Goal: Task Accomplishment & Management: Use online tool/utility

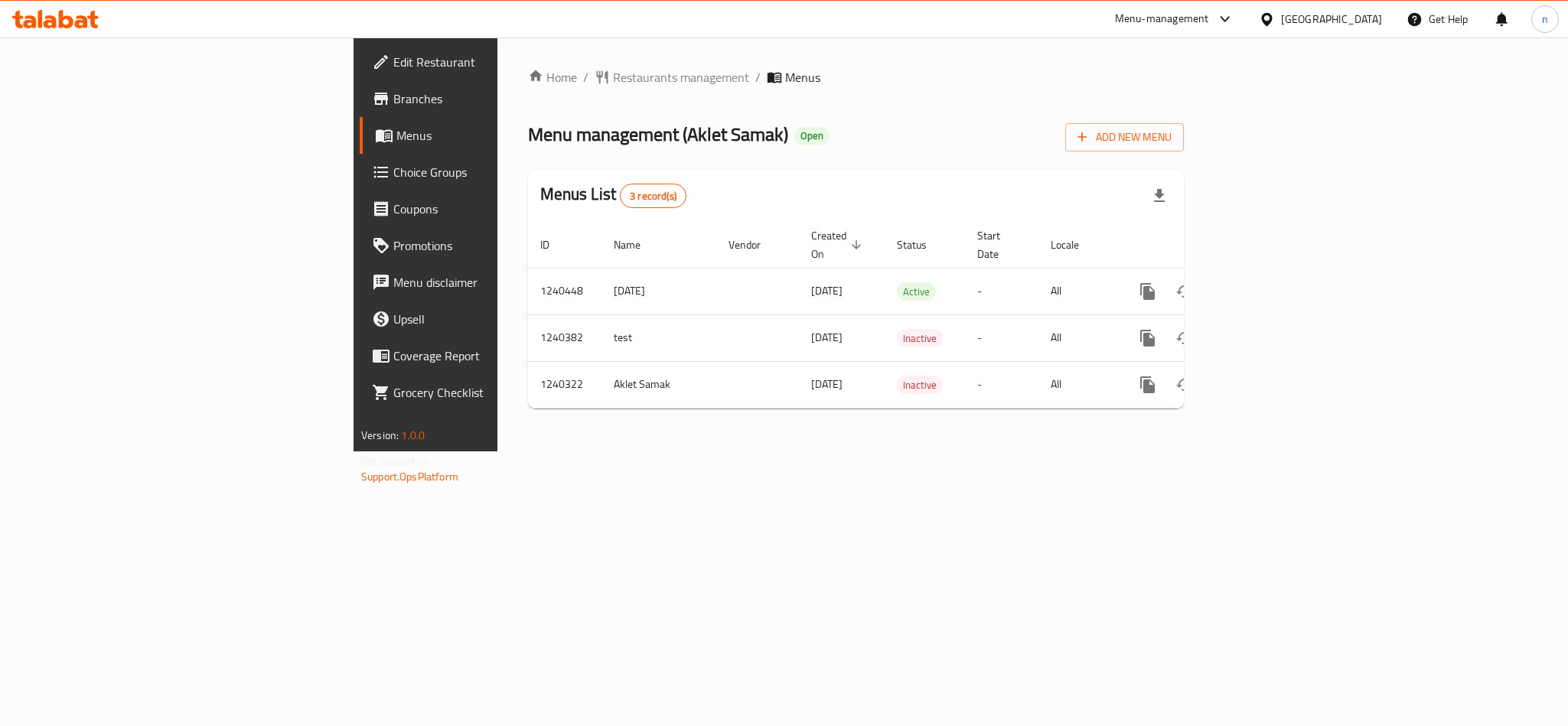
click at [394, 163] on span "Choice Groups" at bounding box center [499, 172] width 210 height 18
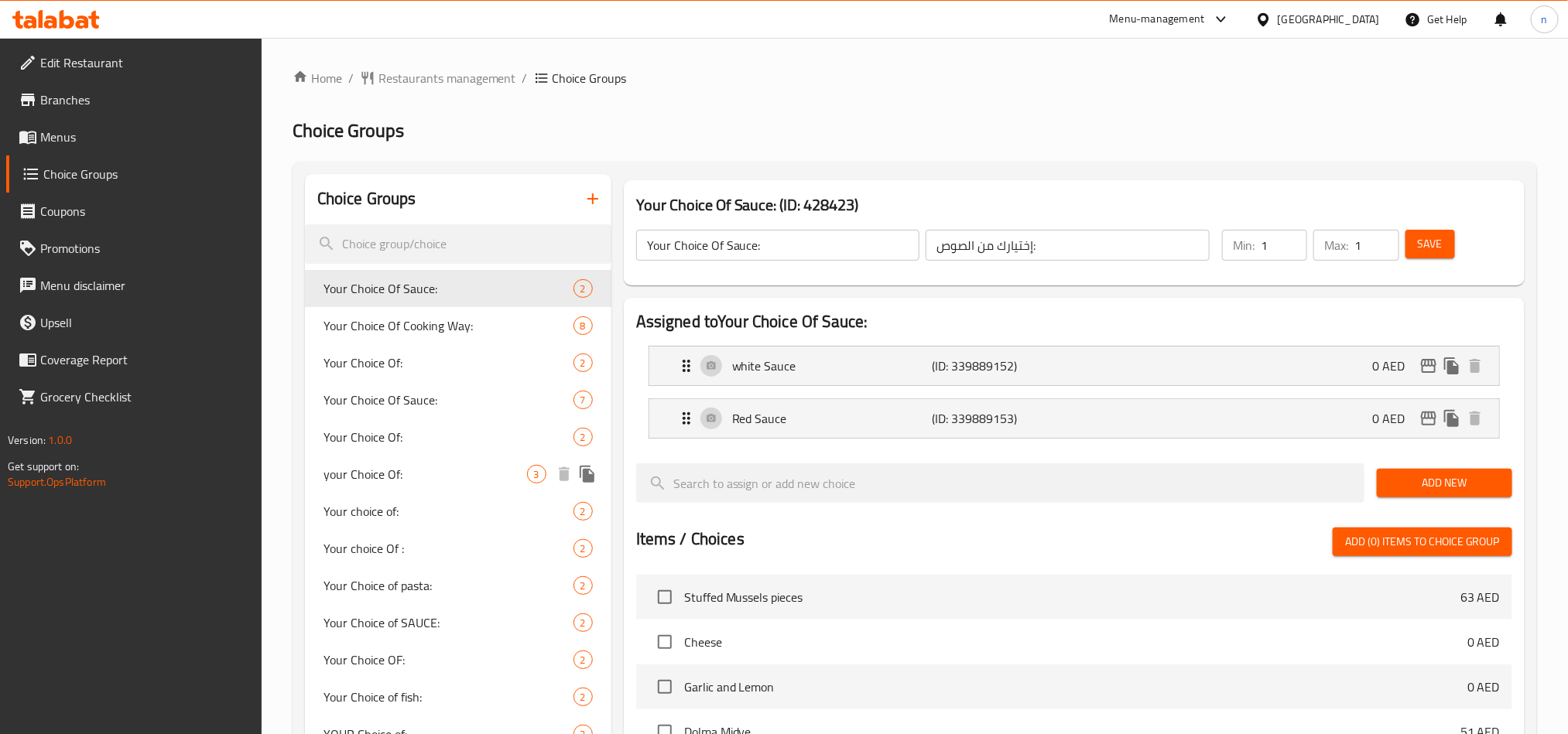
click at [384, 479] on span "your Choice Of:" at bounding box center [425, 474] width 203 height 18
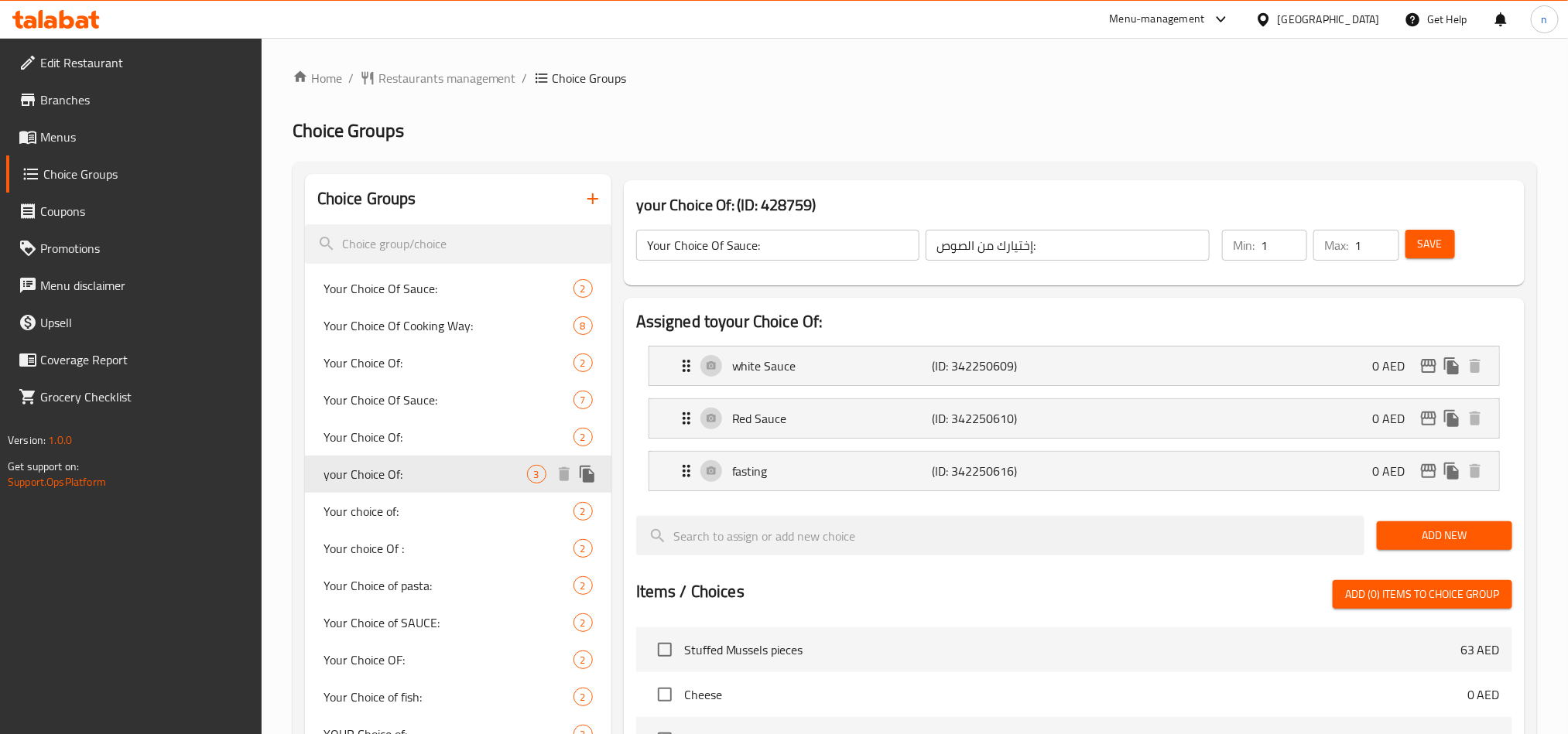
type input "your Choice Of:"
type input "إختيارك من :"
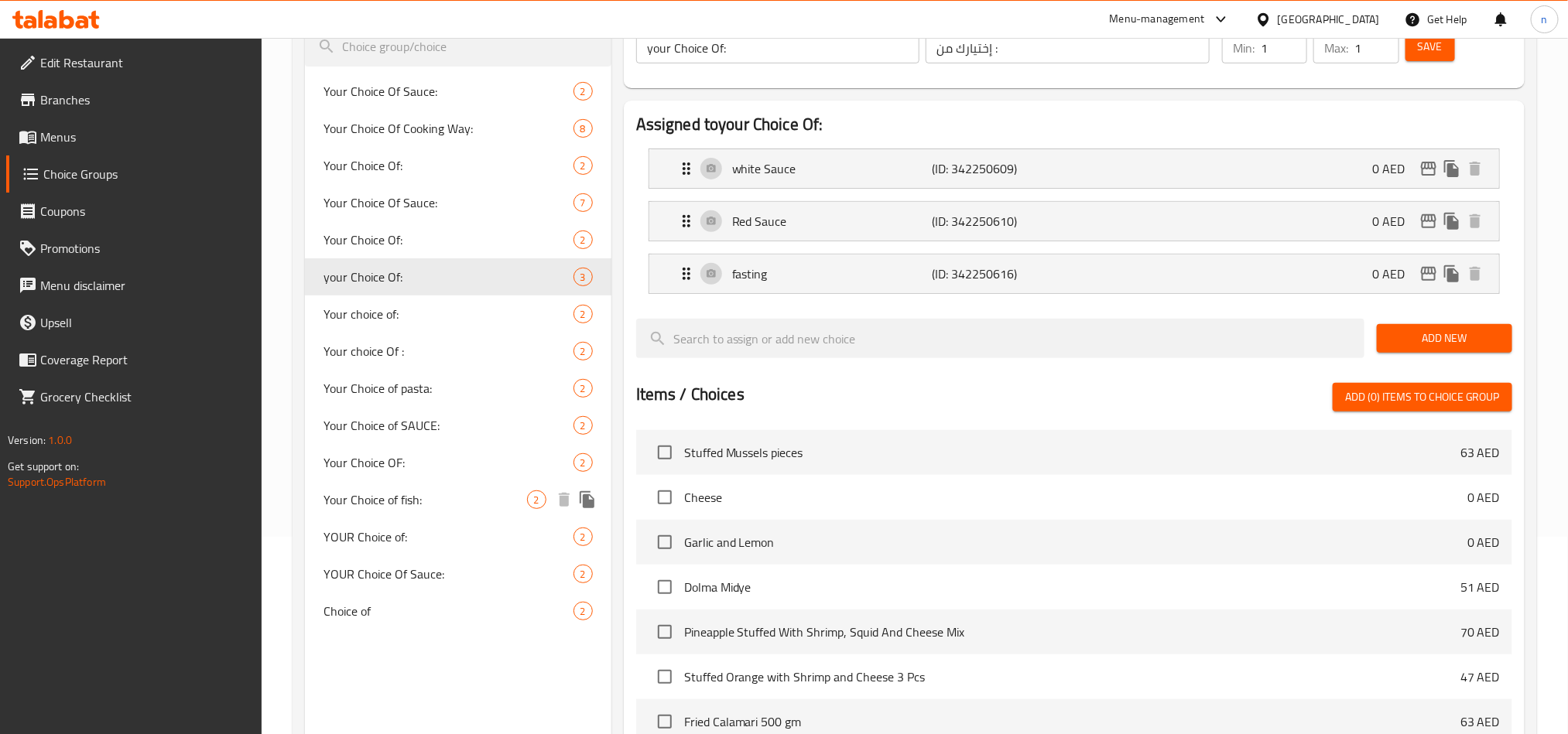
scroll to position [232, 0]
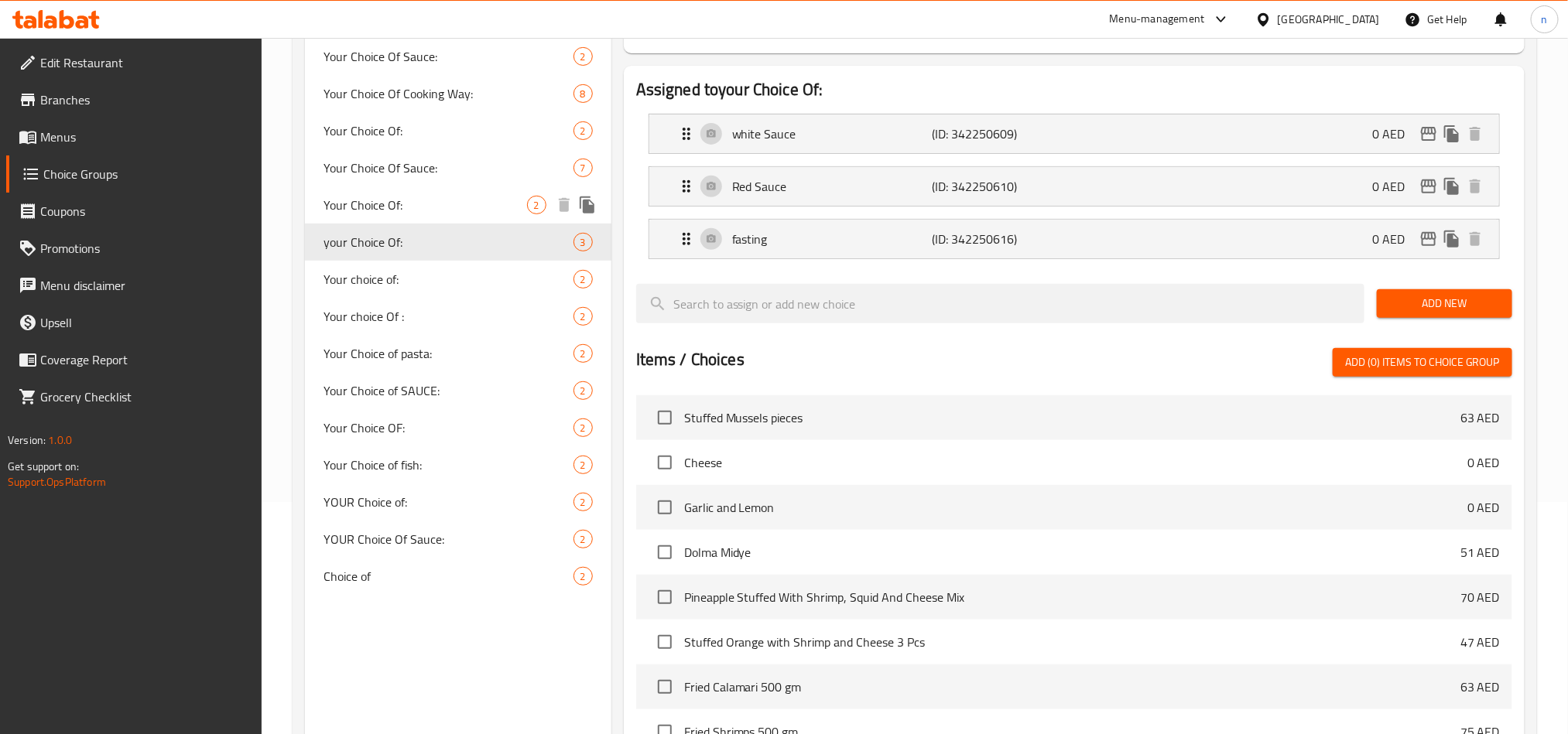
click at [395, 196] on span "Your Choice Of:" at bounding box center [425, 205] width 203 height 18
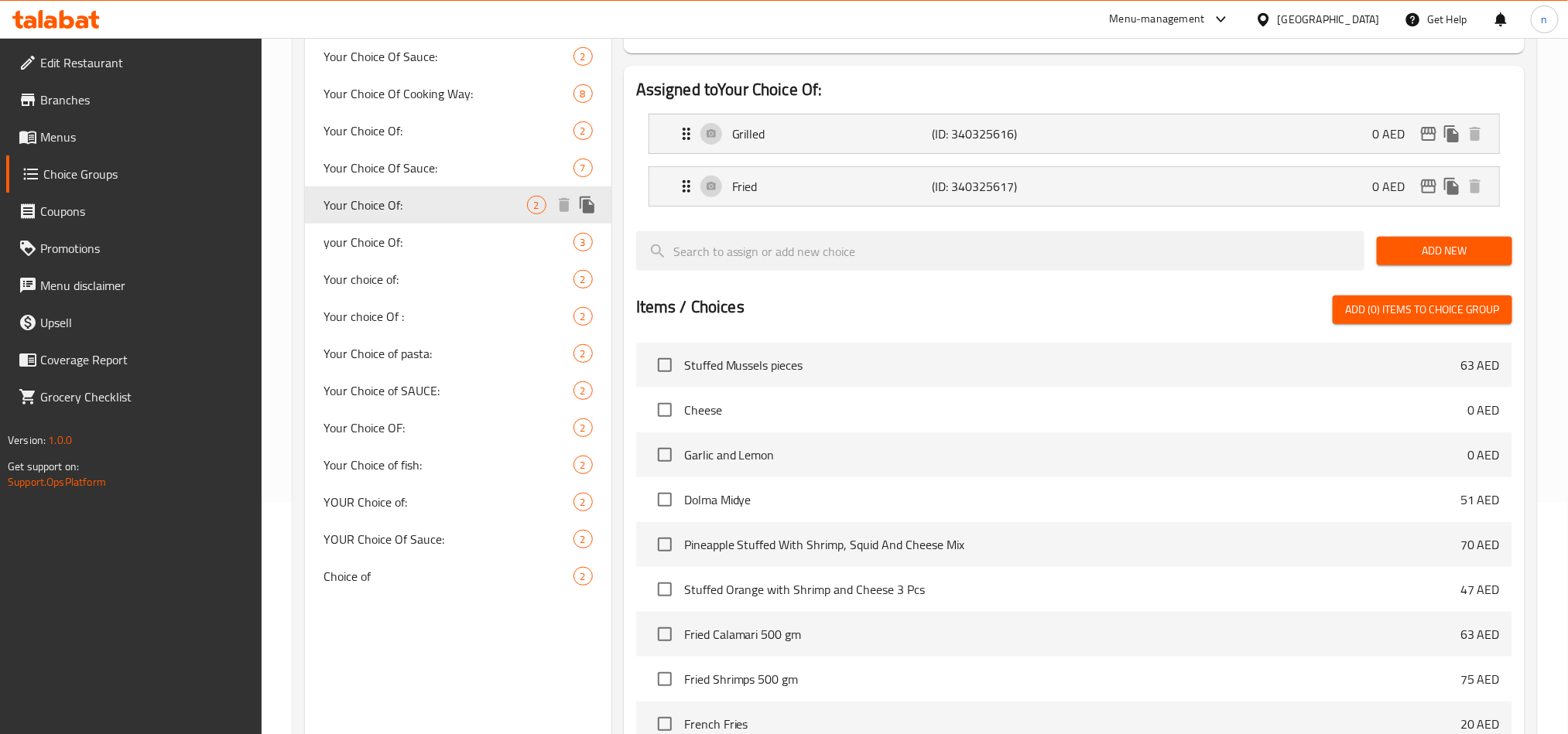
type input "Your Choice Of:"
type input "اختيارك من :"
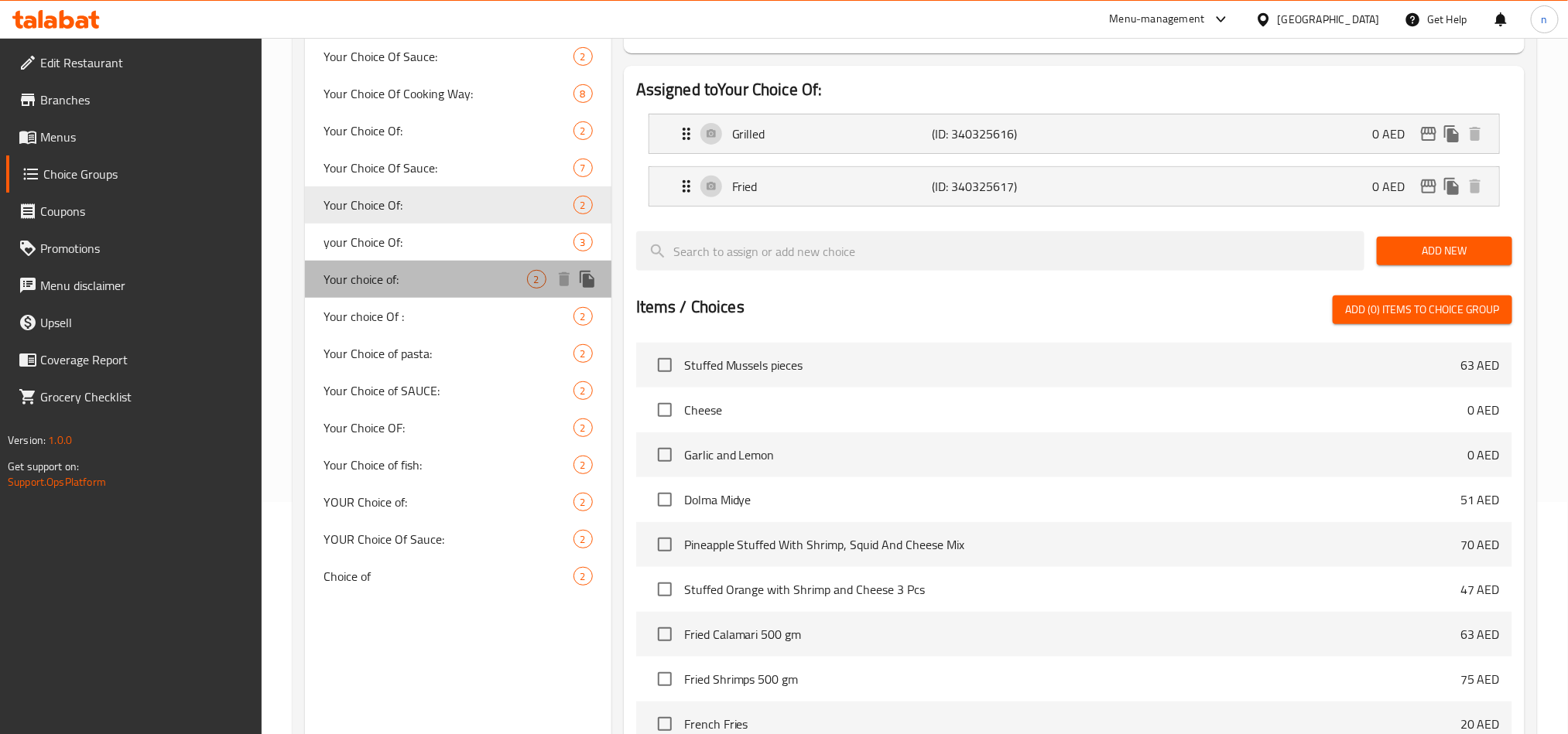
click at [378, 281] on span "Your choice of:" at bounding box center [425, 280] width 203 height 18
type input "Your choice of:"
type input "إختيارك من :"
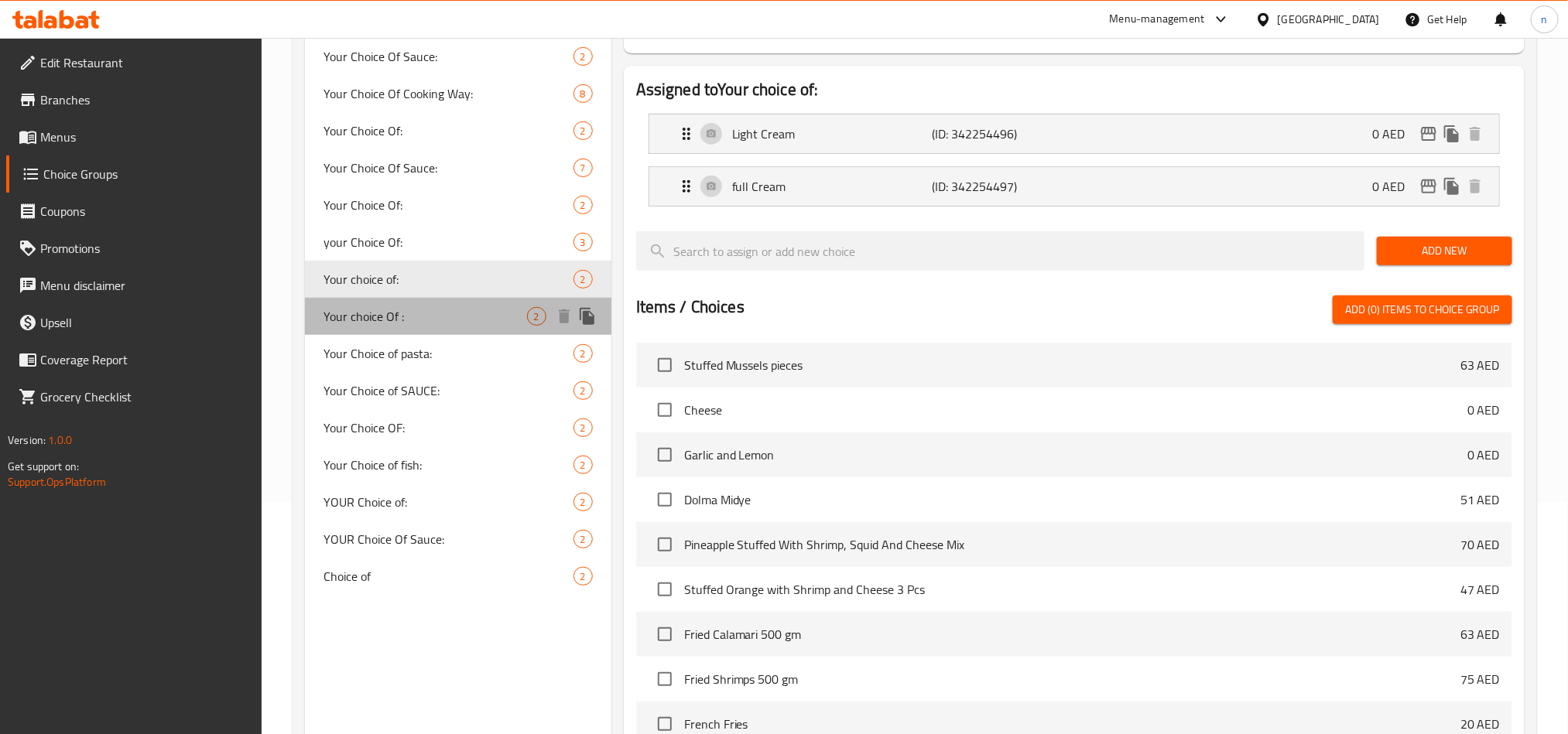
click at [378, 333] on div "Your choice Of : 2" at bounding box center [458, 316] width 306 height 37
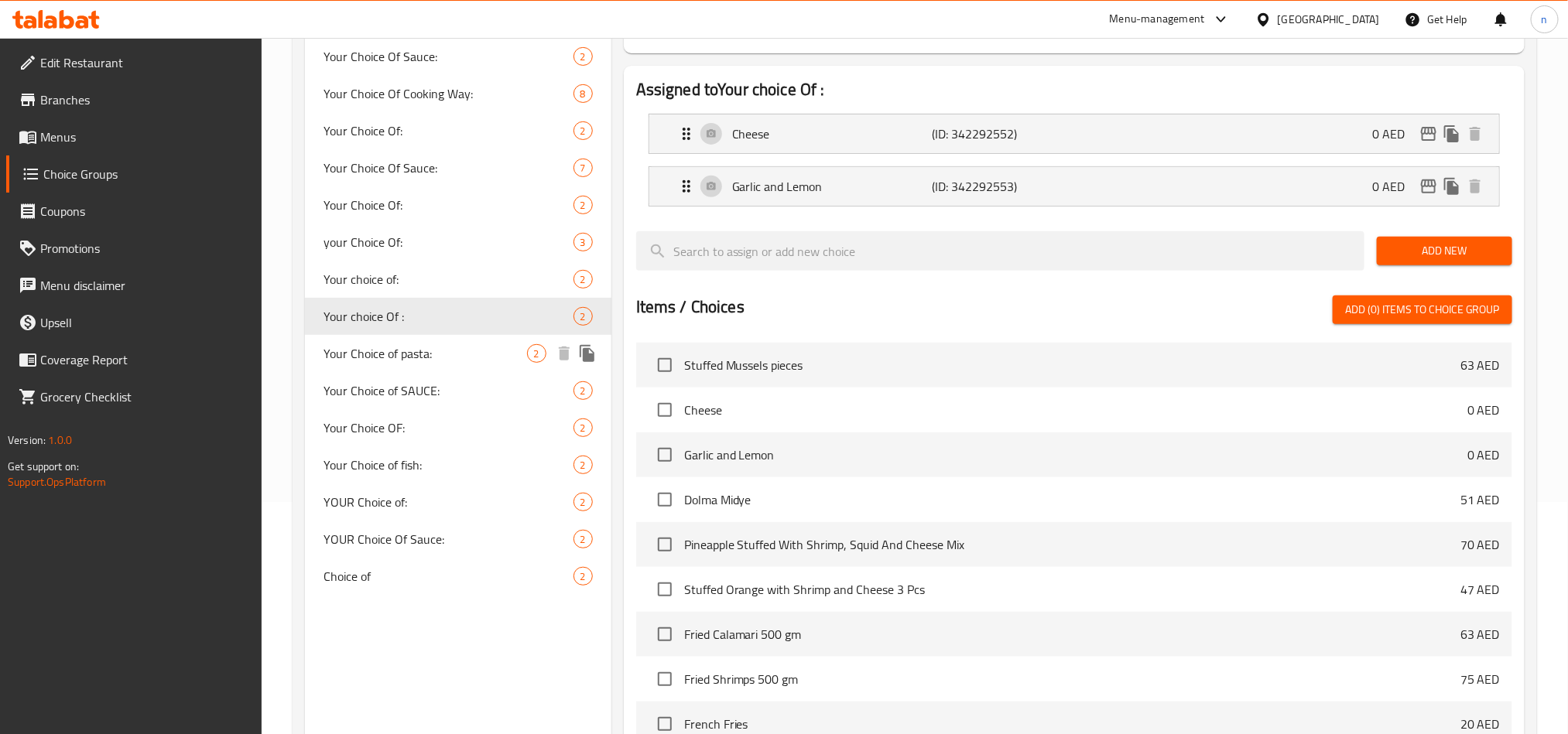
click at [387, 358] on span "Your Choice of pasta:" at bounding box center [425, 353] width 203 height 18
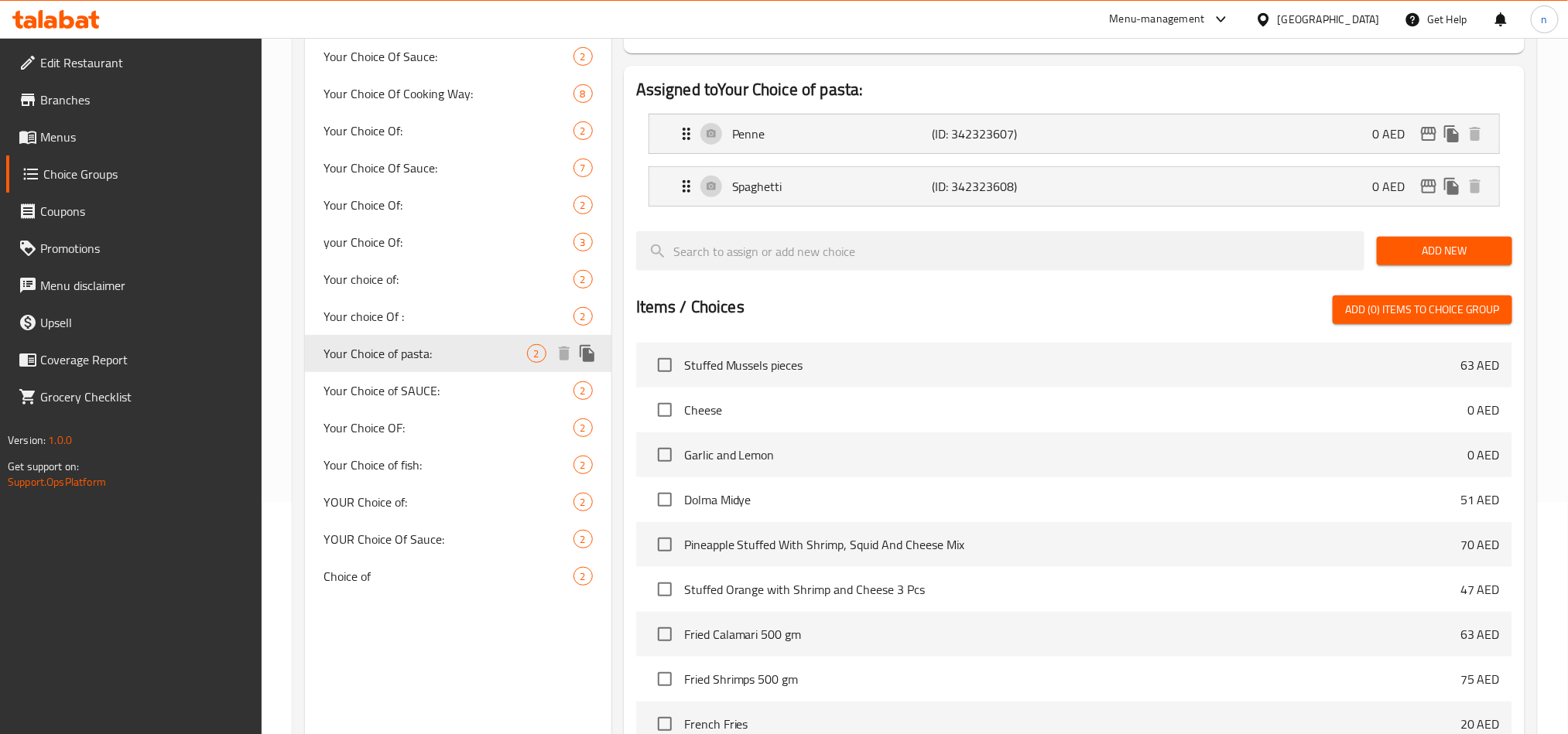
type input "Your Choice of pasta:"
type input "إختيارك من الباستا:"
click at [422, 430] on span "Your Choice OF:" at bounding box center [425, 428] width 203 height 18
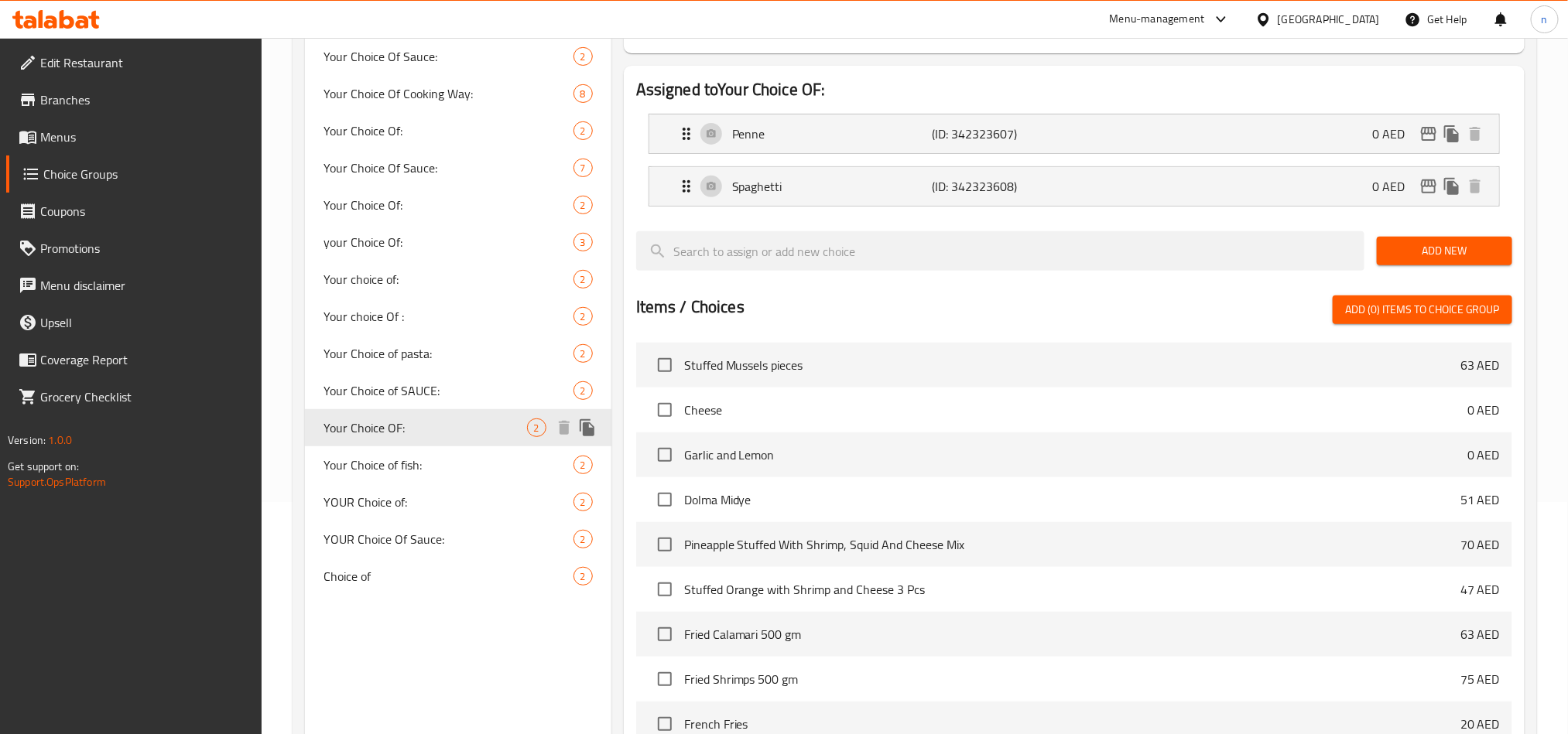
type input "Your Choice OF:"
type input "إختيارك من :"
click at [439, 499] on span "YOUR Choice of:" at bounding box center [425, 502] width 203 height 18
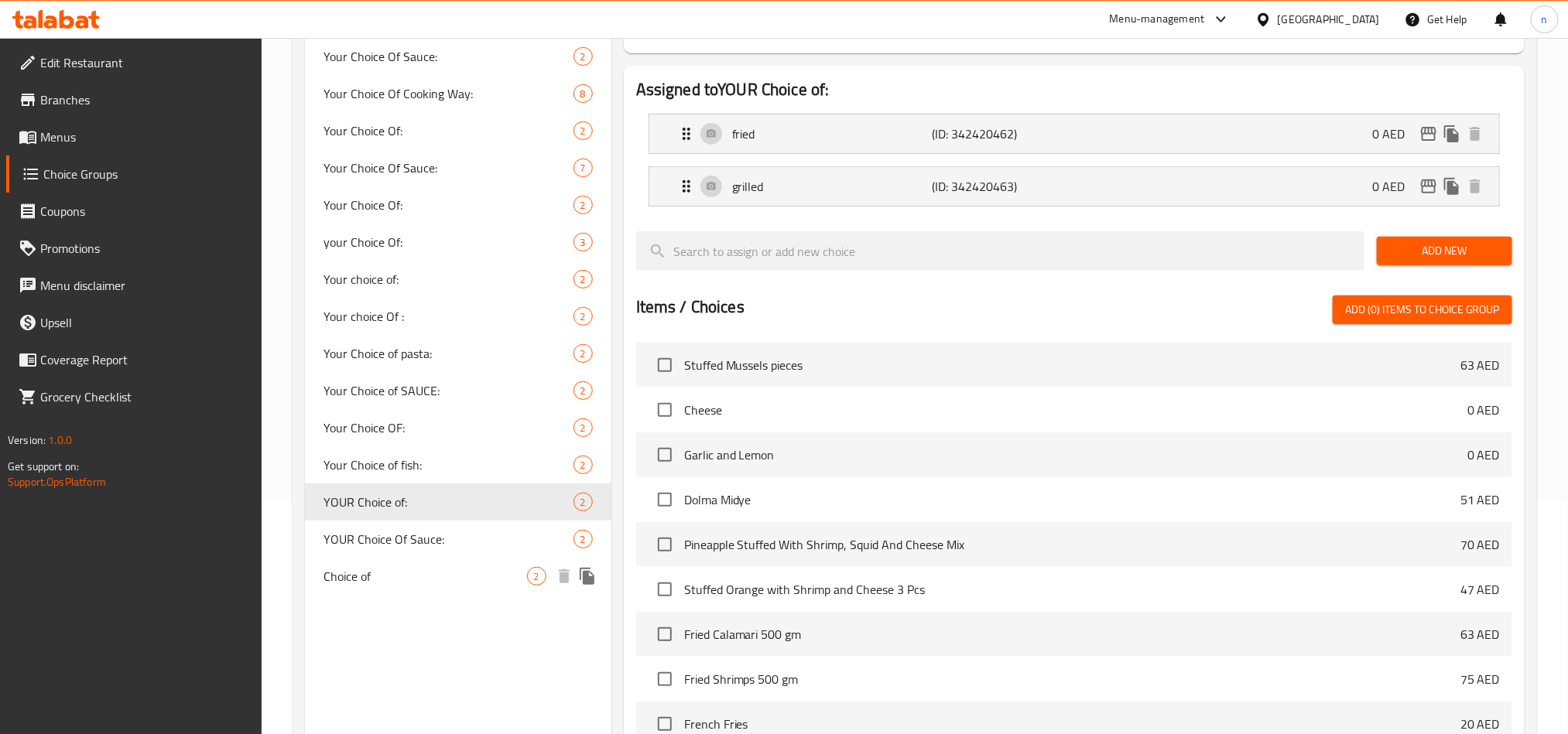
click at [446, 576] on span "Choice of" at bounding box center [425, 576] width 203 height 18
type input "Choice of"
type input "اختيار"
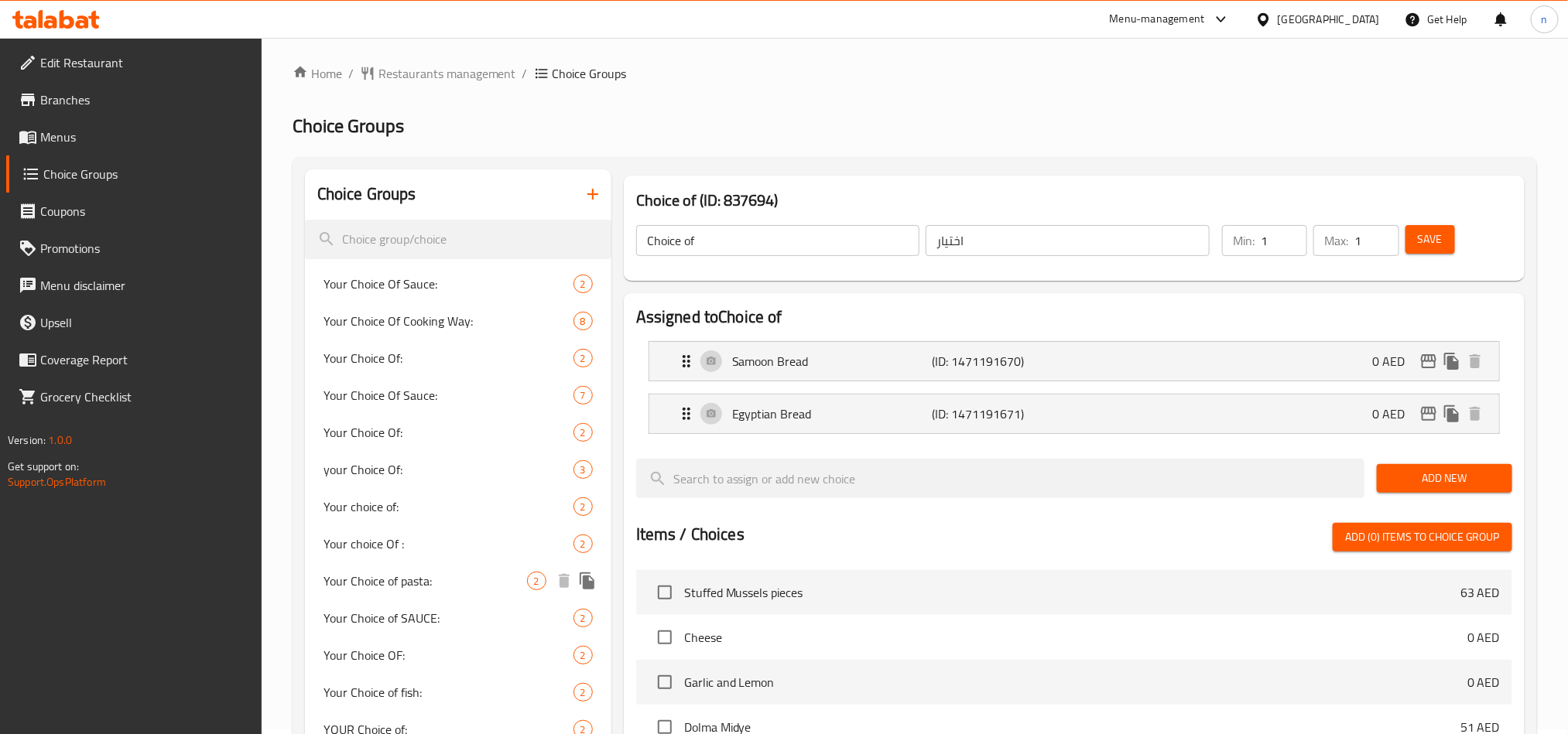
scroll to position [0, 0]
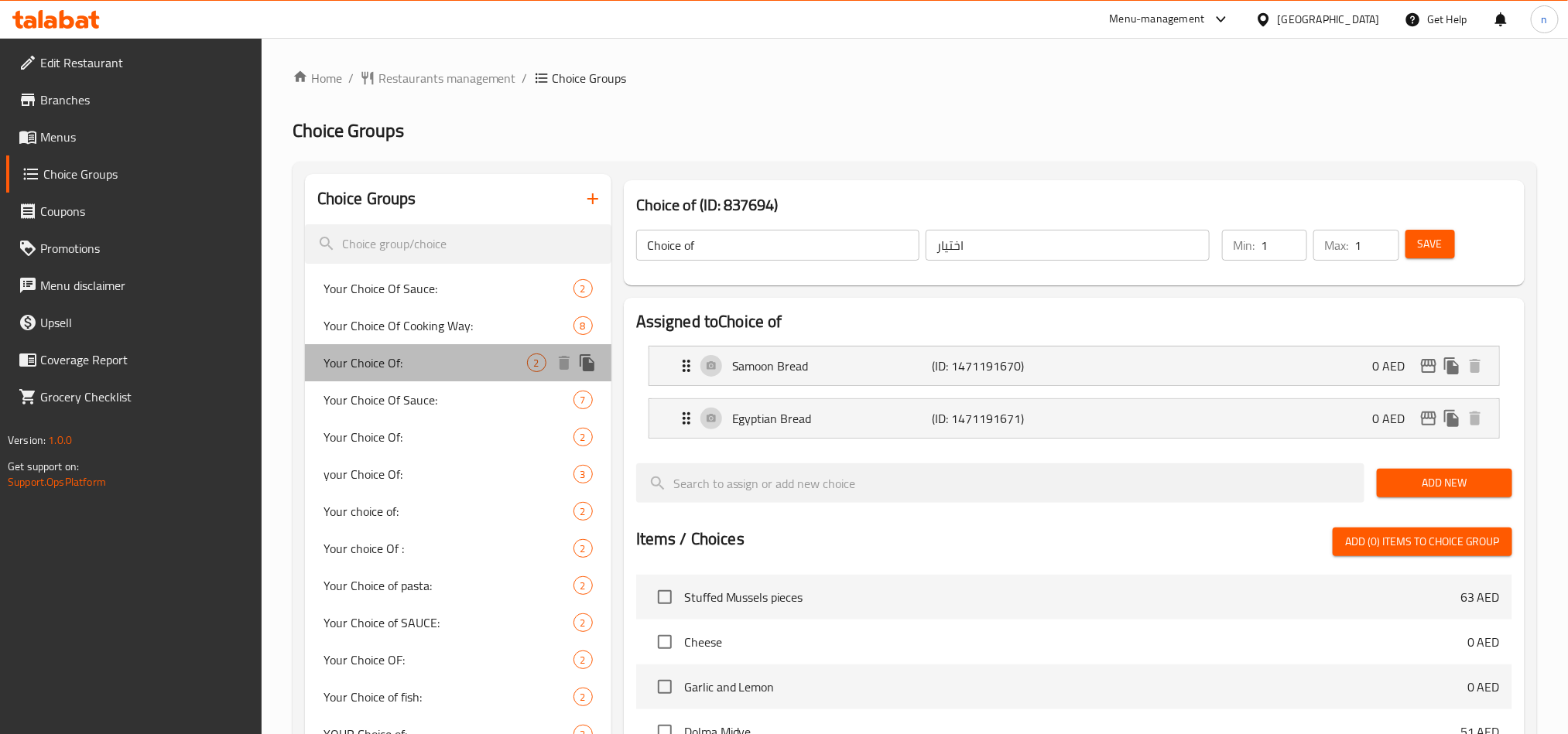
click at [381, 364] on span "Your Choice Of:" at bounding box center [425, 362] width 203 height 18
type input "Your Choice Of:"
type input "اختيارك من :"
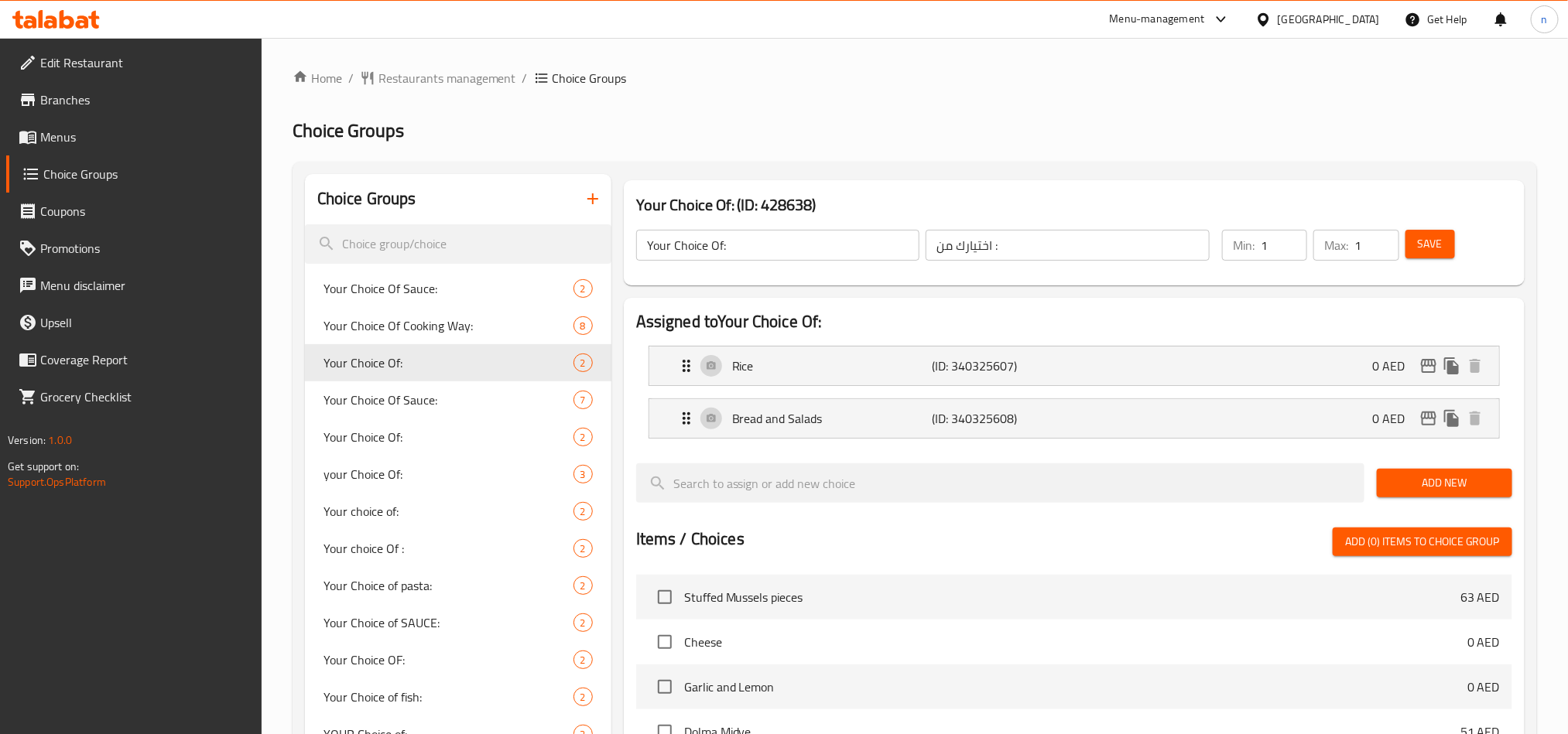
click at [77, 26] on icon at bounding box center [82, 22] width 13 height 13
